Goal: Complete application form

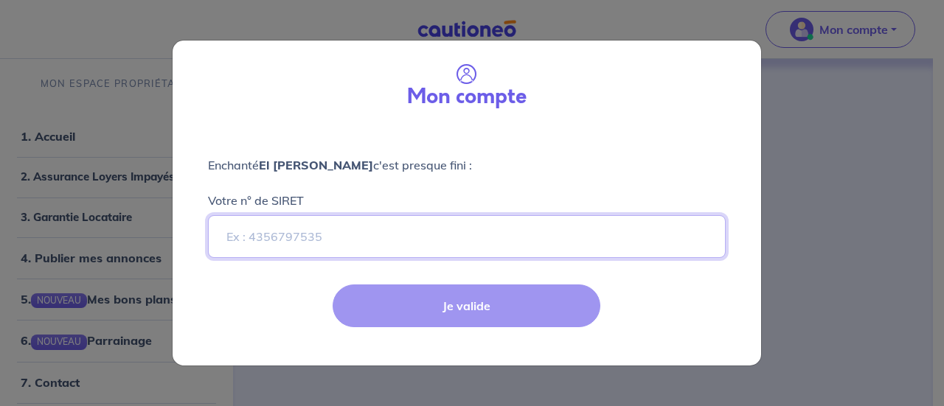
click at [388, 237] on input "Votre n° de SIRET" at bounding box center [466, 236] width 517 height 43
paste input "Hello [PERSON_NAME], Thank you again for our pleasant meeting [DATE] and for yo…"
type input "Hello [PERSON_NAME], Thank you again for our pleasant meeting [DATE] and for yo…"
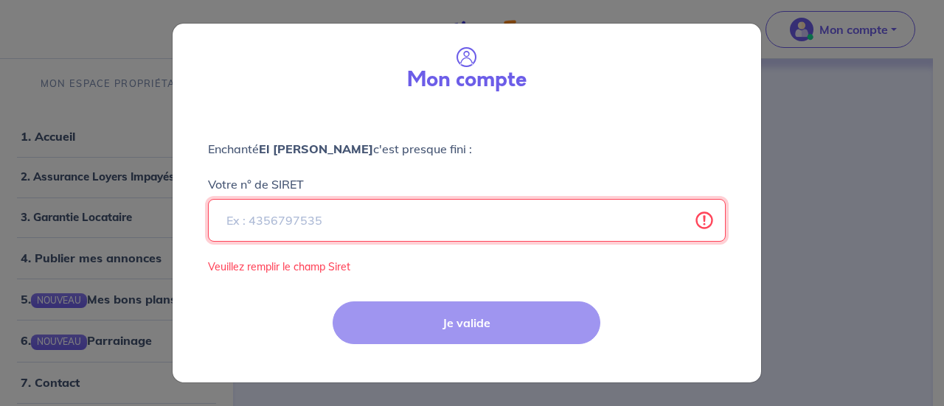
paste input "98404774600016"
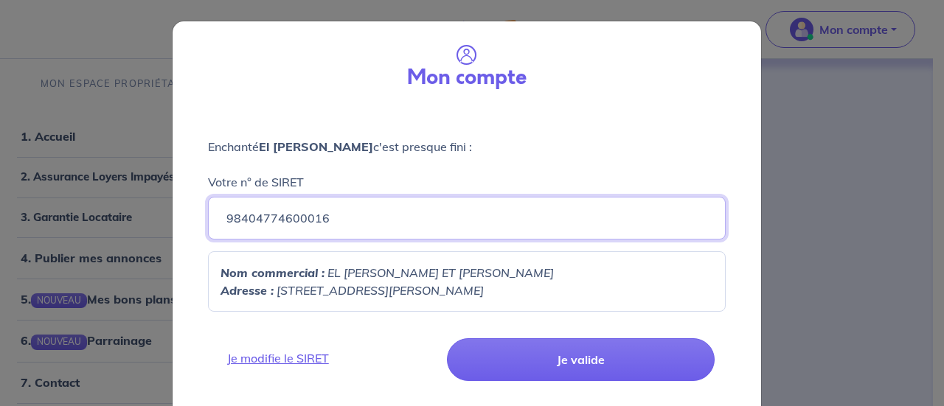
scroll to position [32, 0]
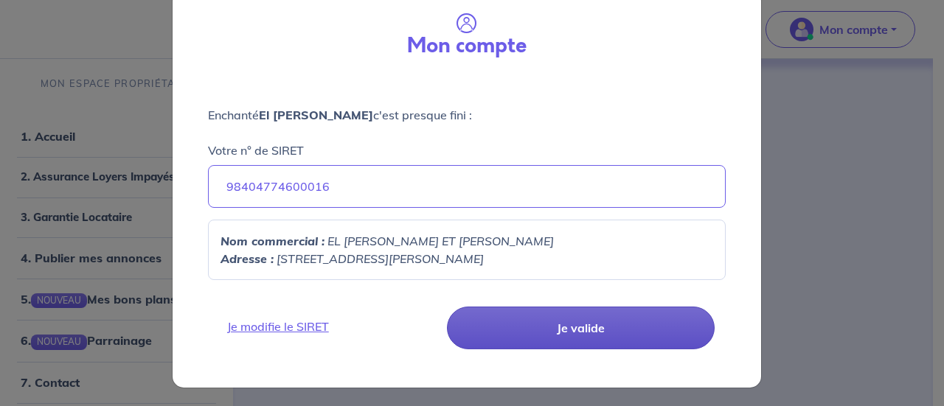
click at [495, 324] on button "Je valide" at bounding box center [581, 328] width 268 height 43
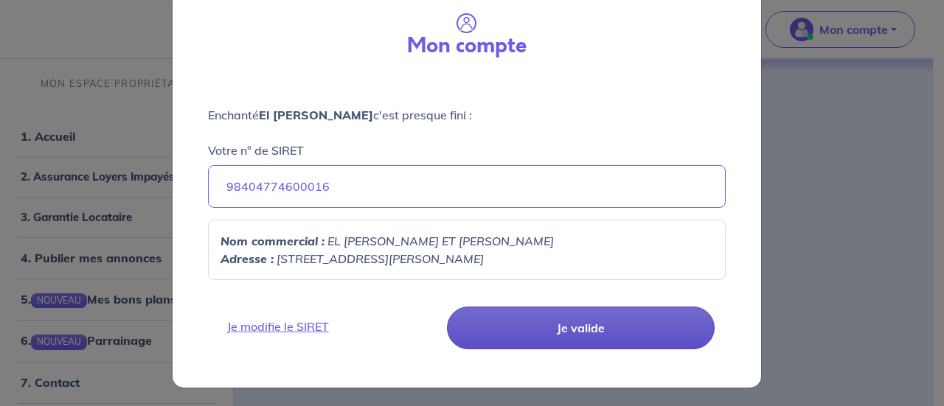
click at [495, 324] on button "Je valide" at bounding box center [581, 328] width 268 height 43
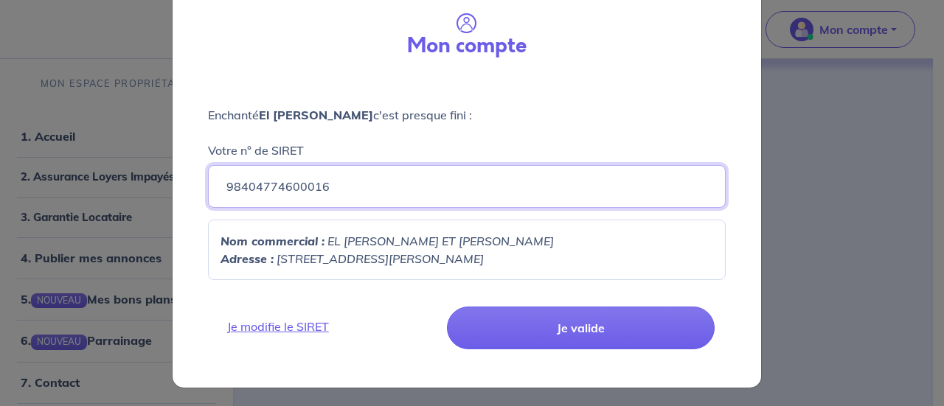
click at [327, 192] on input "98404774600016" at bounding box center [466, 186] width 517 height 43
paste input
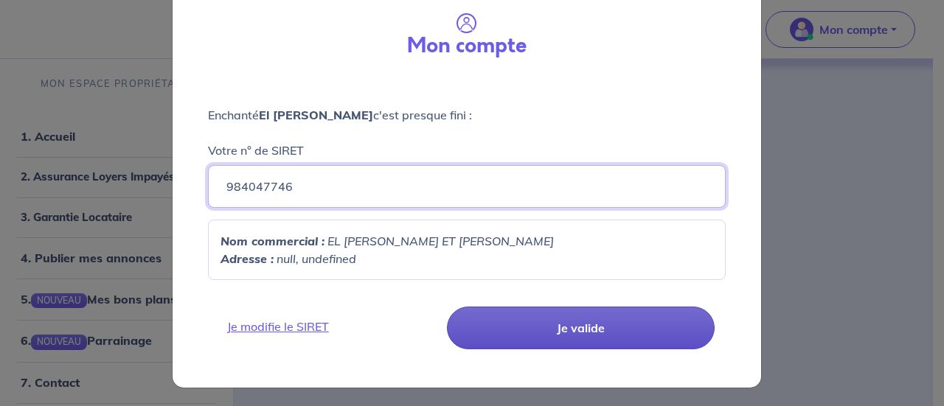
type input "984047746"
click at [494, 337] on button "Je valide" at bounding box center [581, 328] width 268 height 43
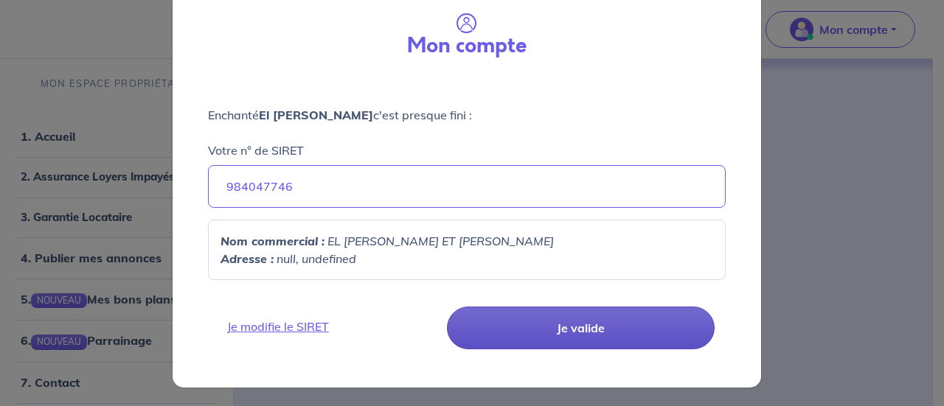
click at [494, 337] on button "Je valide" at bounding box center [581, 328] width 268 height 43
click at [543, 330] on button "Je valide" at bounding box center [581, 328] width 268 height 43
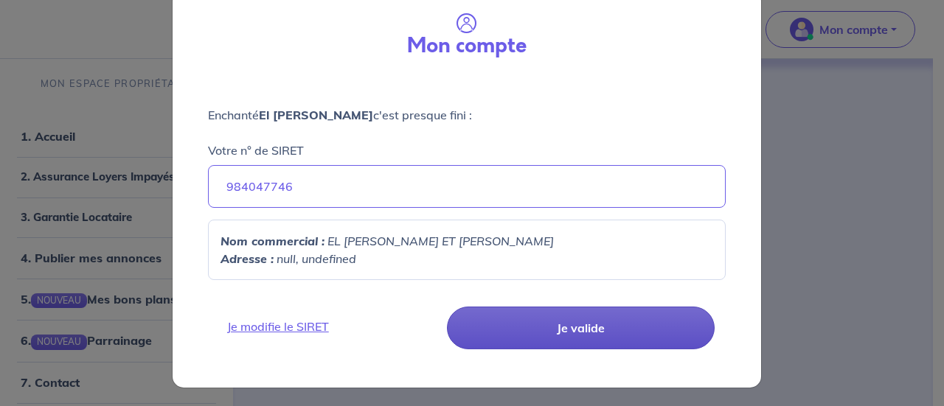
click at [543, 330] on button "Je valide" at bounding box center [581, 328] width 268 height 43
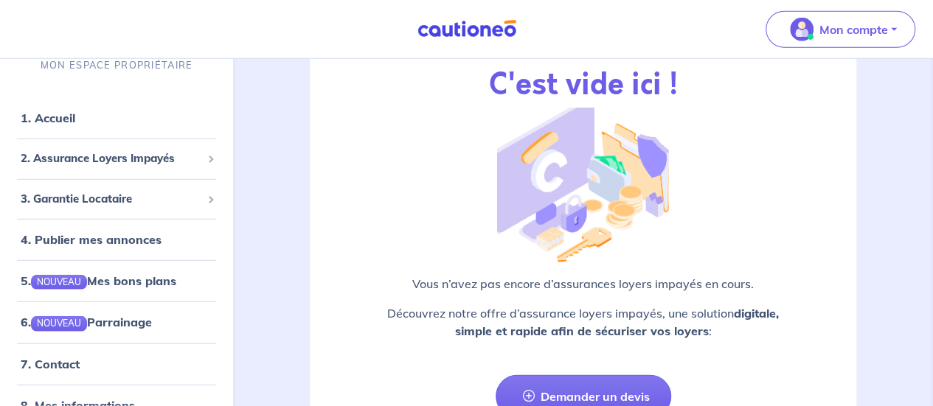
scroll to position [2027, 0]
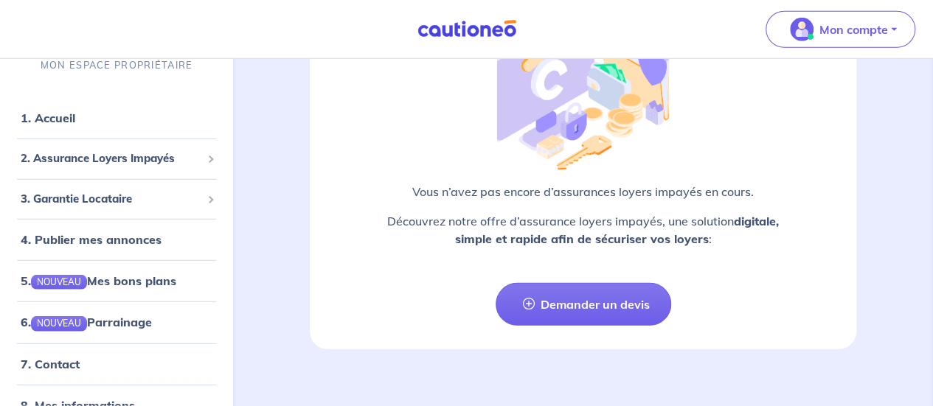
drag, startPoint x: 717, startPoint y: 1, endPoint x: 879, endPoint y: 149, distance: 219.7
click at [879, 149] on div "Assurance Loyer Impayé C'est vide ici ! Vous n’avez pas encore d’assurances loy…" at bounding box center [582, 114] width 617 height 472
drag, startPoint x: 821, startPoint y: 2, endPoint x: 881, endPoint y: 156, distance: 165.2
click at [881, 156] on div "Assurance Loyer Impayé C'est vide ici ! Vous n’avez pas encore d’assurances loy…" at bounding box center [582, 114] width 617 height 472
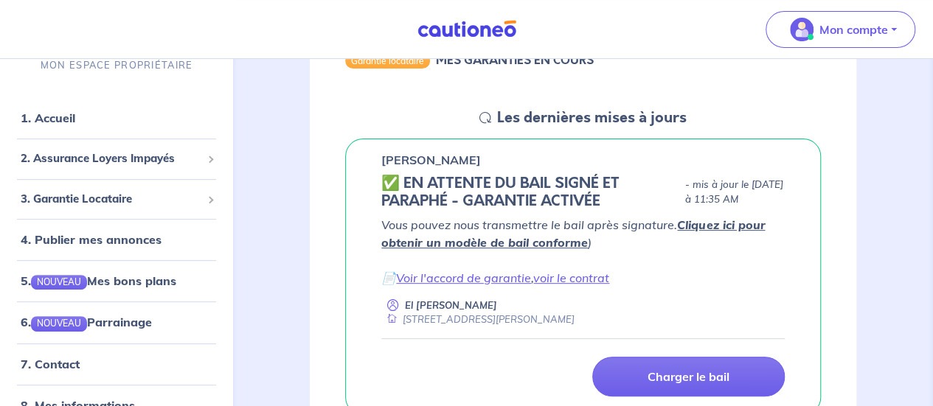
scroll to position [0, 0]
